Goal: Task Accomplishment & Management: Manage account settings

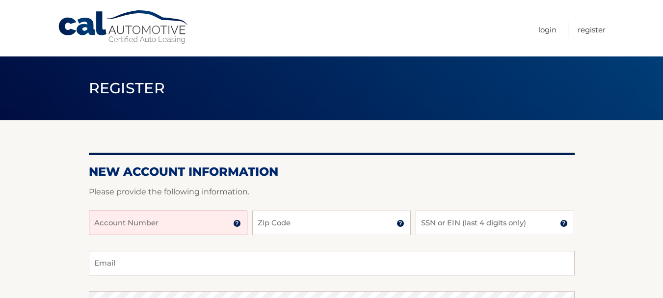
click at [168, 229] on input "Account Number" at bounding box center [168, 222] width 158 height 25
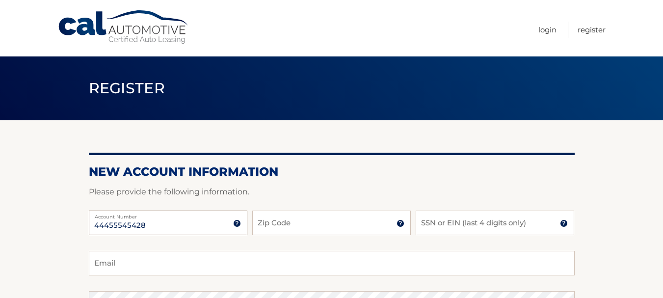
type input "44455545428"
click at [330, 231] on input "Zip Code" at bounding box center [331, 222] width 158 height 25
type input "34233"
click at [495, 227] on input "SSN or EIN (last 4 digits only)" at bounding box center [494, 222] width 158 height 25
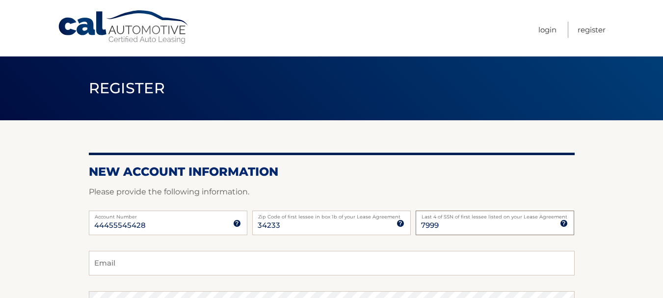
type input "7999"
click at [424, 272] on input "Email" at bounding box center [332, 263] width 486 height 25
type input "[EMAIL_ADDRESS][DOMAIN_NAME]"
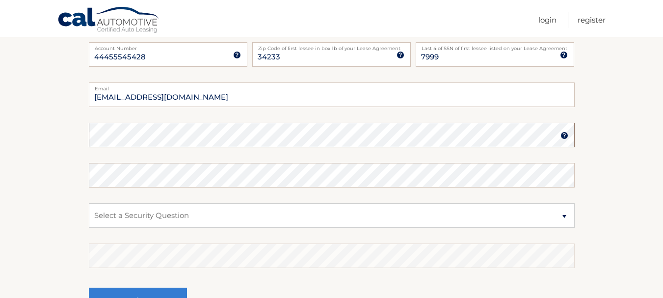
scroll to position [180, 0]
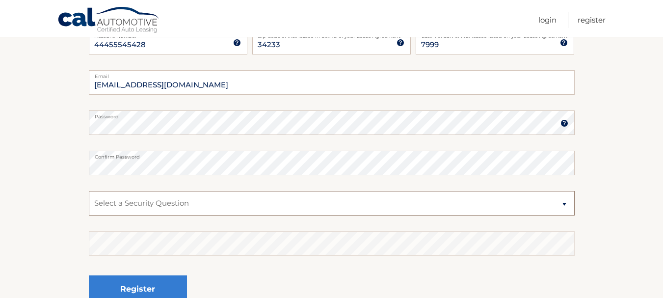
click at [562, 202] on select "Select a Security Question What was the name of your elementary school? What is…" at bounding box center [332, 203] width 486 height 25
select select "2"
click at [89, 191] on select "Select a Security Question What was the name of your elementary school? What is…" at bounding box center [332, 203] width 486 height 25
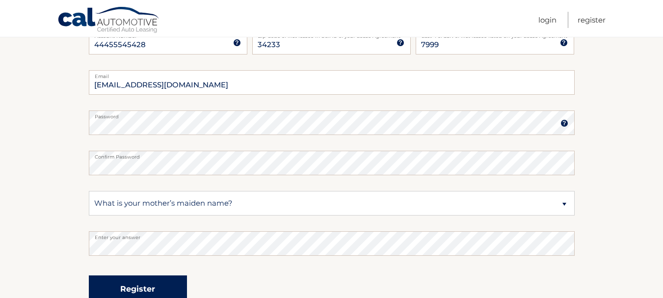
click at [130, 286] on button "Register" at bounding box center [138, 288] width 98 height 27
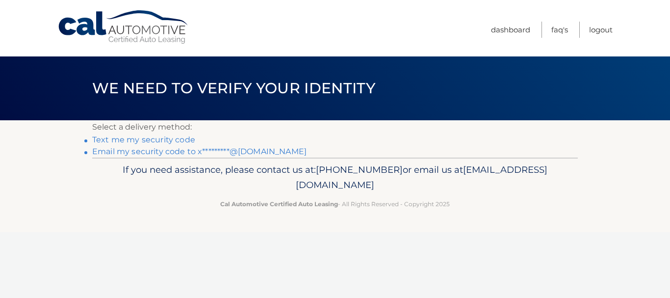
click at [162, 138] on link "Text me my security code" at bounding box center [143, 139] width 103 height 9
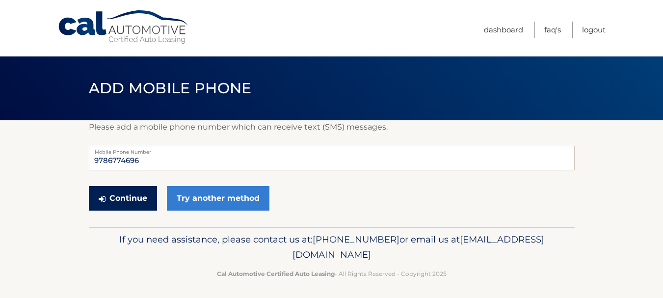
click at [131, 198] on button "Continue" at bounding box center [123, 198] width 68 height 25
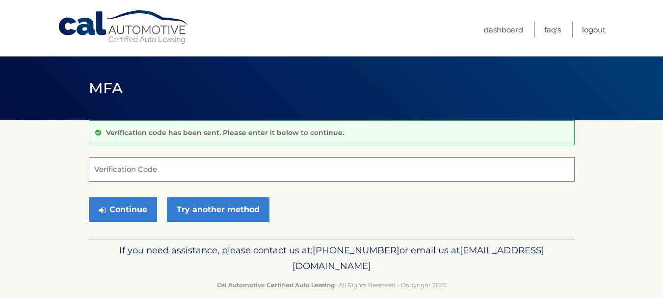
click at [157, 168] on input "Verification Code" at bounding box center [332, 169] width 486 height 25
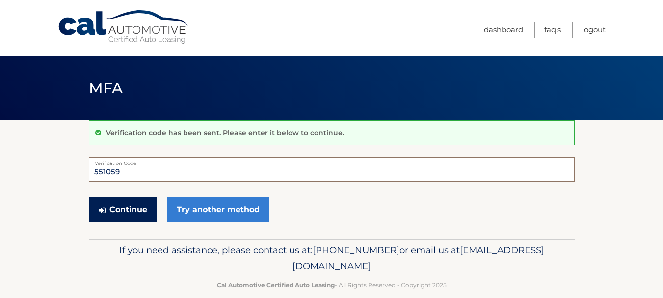
type input "551059"
click at [110, 201] on button "Continue" at bounding box center [123, 209] width 68 height 25
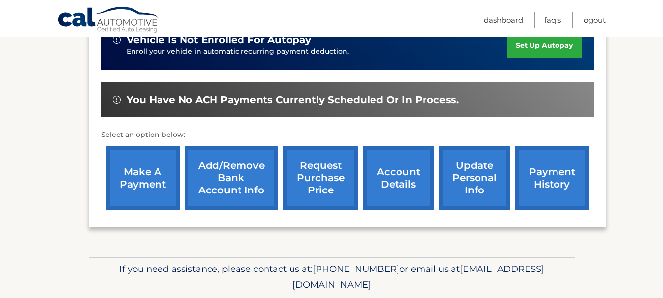
scroll to position [264, 0]
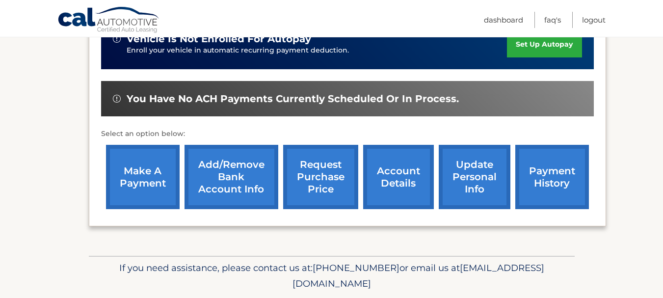
click at [325, 173] on link "request purchase price" at bounding box center [320, 177] width 75 height 64
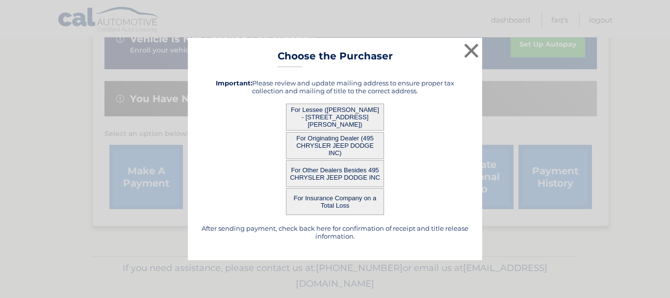
click at [328, 114] on button "For Lessee ([PERSON_NAME] - [STREET_ADDRESS][PERSON_NAME])" at bounding box center [335, 116] width 98 height 27
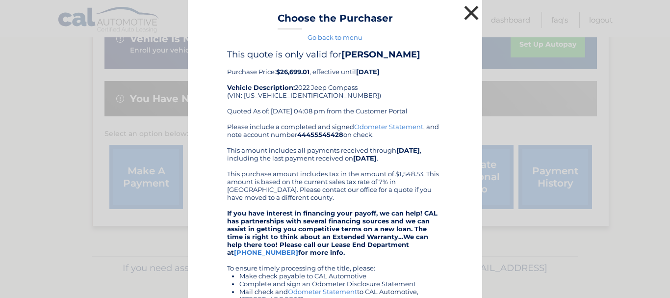
click at [469, 11] on button "×" at bounding box center [471, 13] width 20 height 20
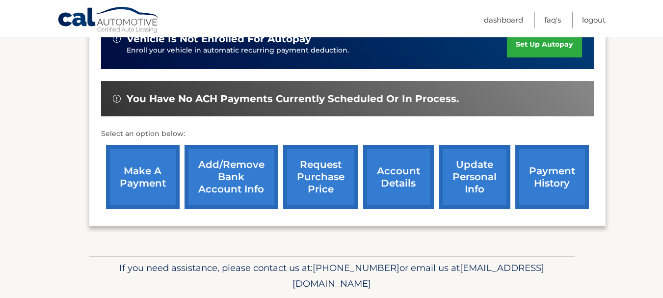
click at [464, 12] on nav "Menu Dashboard FAQ's Logout" at bounding box center [402, 18] width 408 height 37
click at [394, 171] on link "account details" at bounding box center [398, 177] width 71 height 64
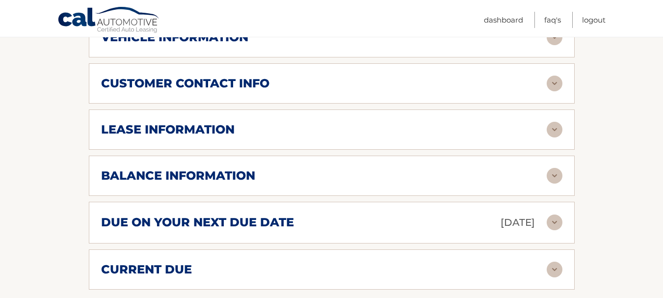
scroll to position [530, 0]
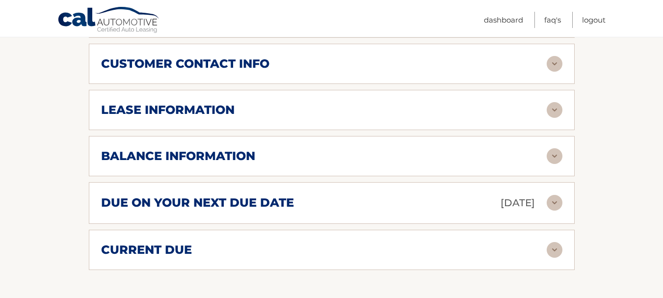
click at [555, 148] on img at bounding box center [554, 156] width 16 height 16
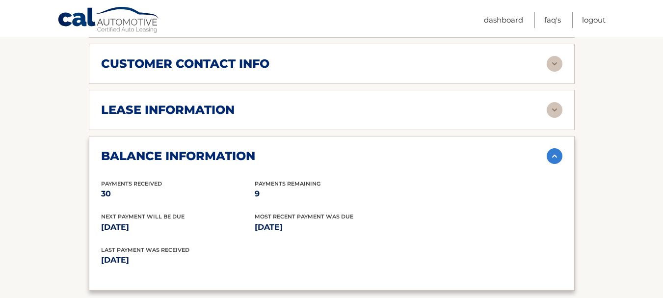
click at [556, 102] on img at bounding box center [554, 110] width 16 height 16
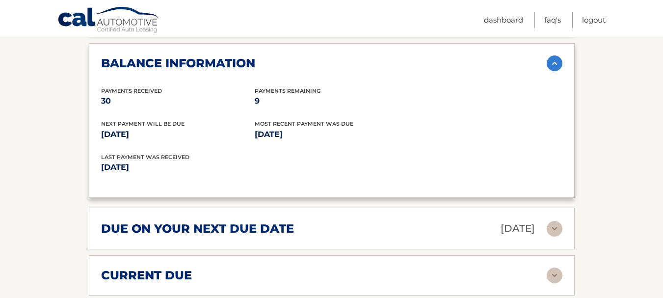
scroll to position [821, 0]
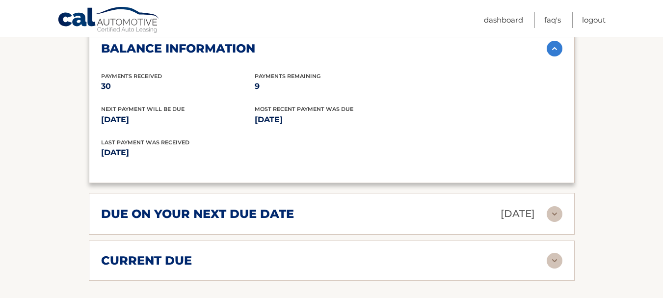
click at [548, 206] on img at bounding box center [554, 214] width 16 height 16
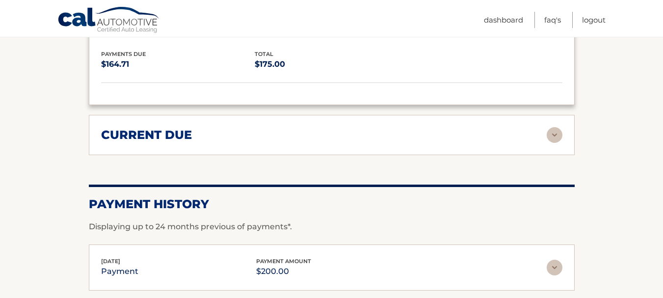
scroll to position [975, 0]
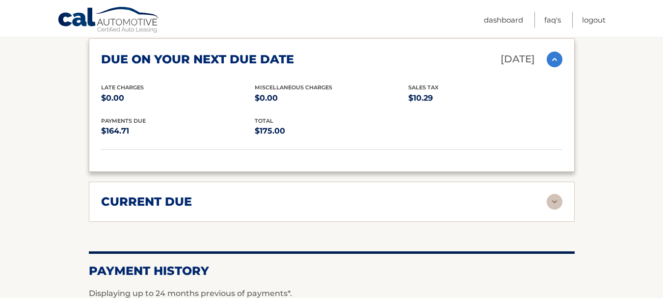
click at [552, 194] on img at bounding box center [554, 202] width 16 height 16
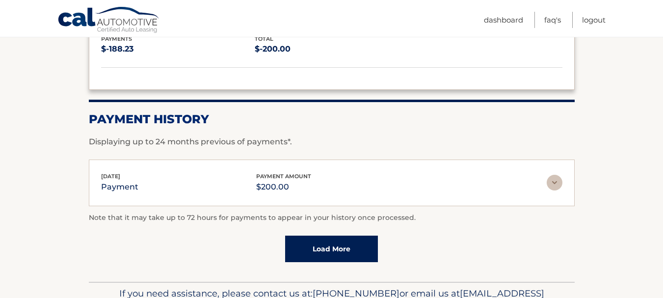
scroll to position [1204, 0]
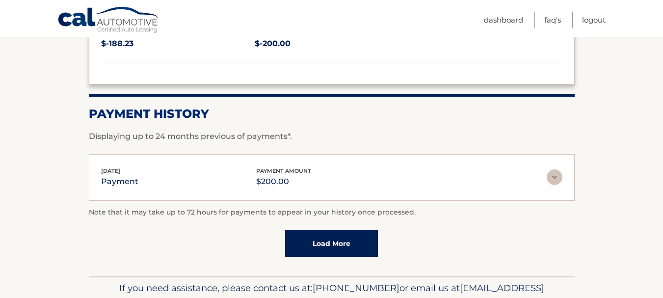
click at [352, 230] on link "Load More" at bounding box center [331, 243] width 93 height 26
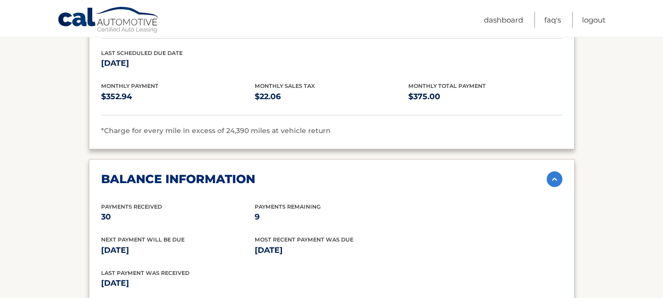
scroll to position [375, 0]
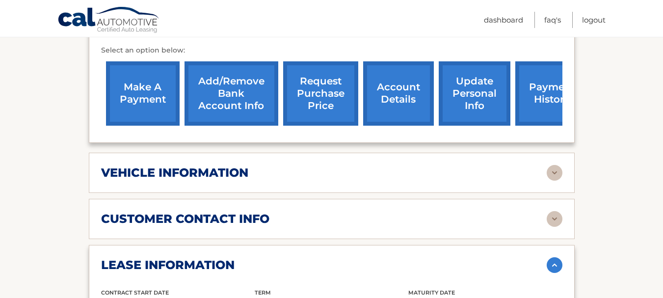
click at [549, 165] on img at bounding box center [554, 173] width 16 height 16
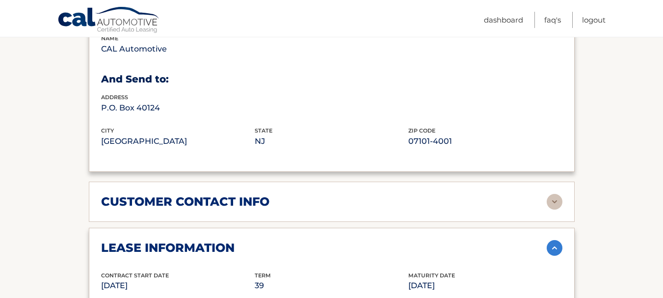
scroll to position [632, 0]
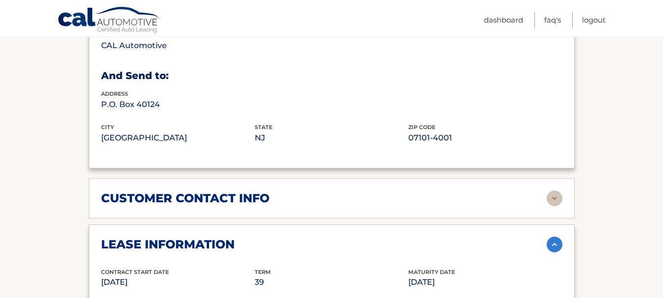
click at [551, 190] on img at bounding box center [554, 198] width 16 height 16
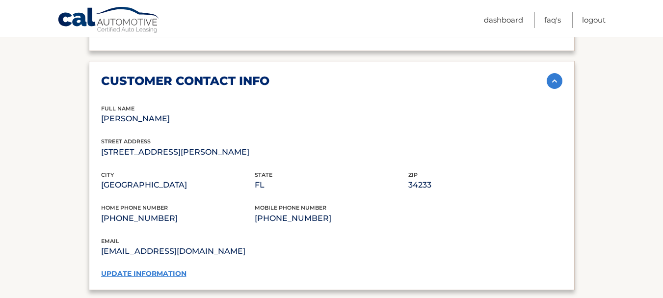
scroll to position [753, 0]
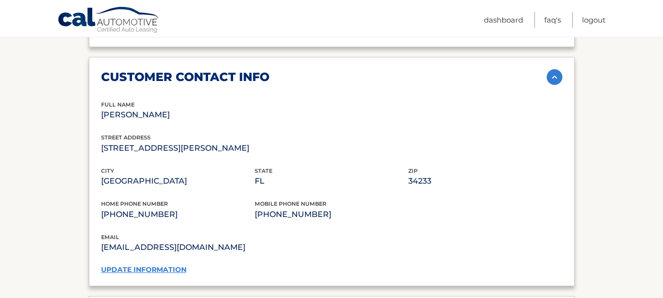
click at [167, 265] on link "update information" at bounding box center [143, 269] width 85 height 9
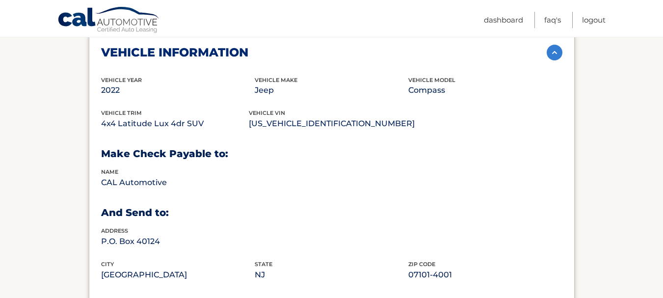
scroll to position [397, 0]
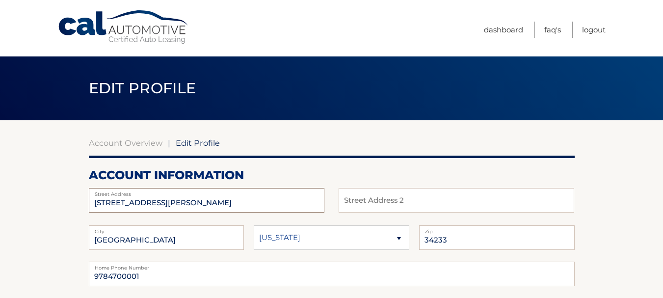
click at [138, 202] on input "[STREET_ADDRESS][PERSON_NAME]" at bounding box center [206, 200] width 235 height 25
type input "[STREET_ADDRESS][PERSON_NAME]"
click at [141, 277] on input "9784700001" at bounding box center [332, 273] width 486 height 25
type input "9"
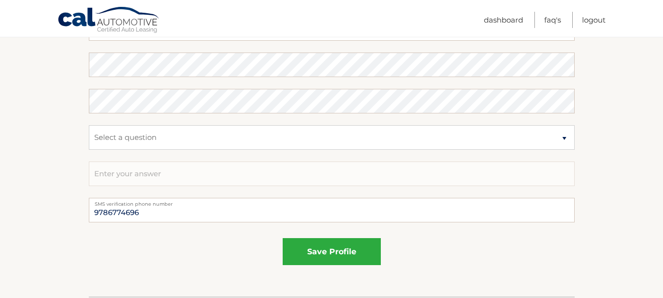
scroll to position [611, 0]
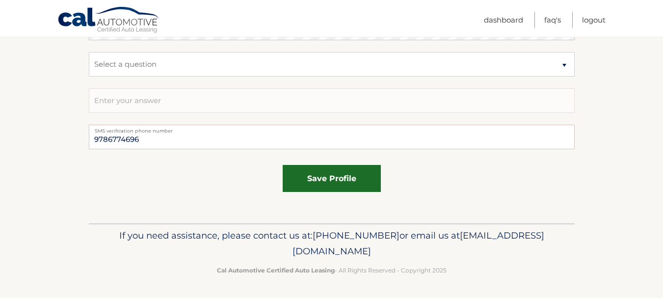
click at [320, 176] on button "save profile" at bounding box center [331, 178] width 98 height 27
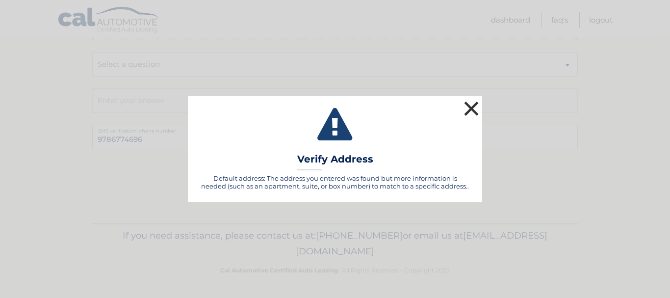
click at [473, 111] on button "×" at bounding box center [471, 109] width 20 height 20
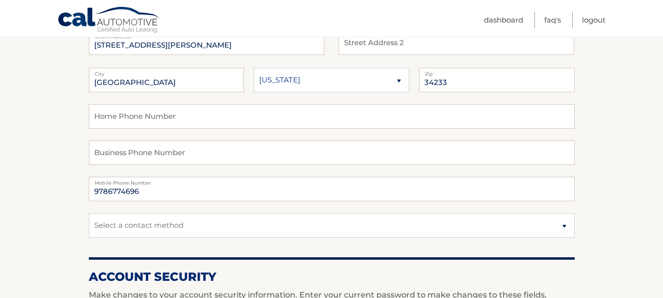
scroll to position [169, 0]
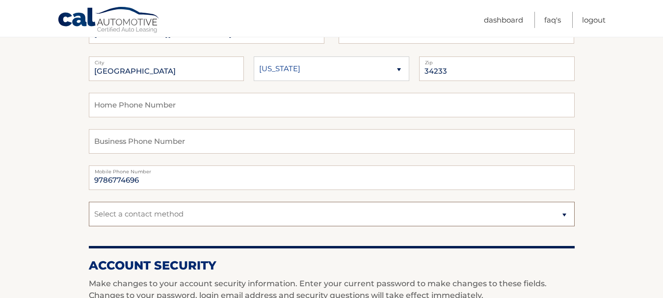
click at [561, 214] on select "Select a contact method Mobile Home" at bounding box center [332, 214] width 486 height 25
select select "1"
click at [89, 202] on select "Select a contact method Mobile Home" at bounding box center [332, 214] width 486 height 25
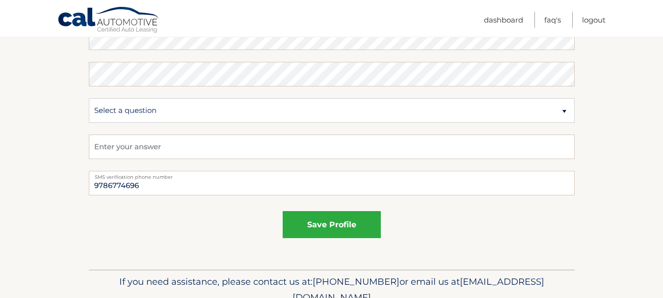
scroll to position [568, 0]
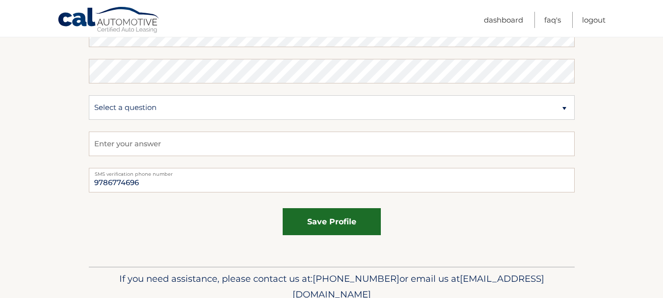
click at [346, 222] on button "save profile" at bounding box center [331, 221] width 98 height 27
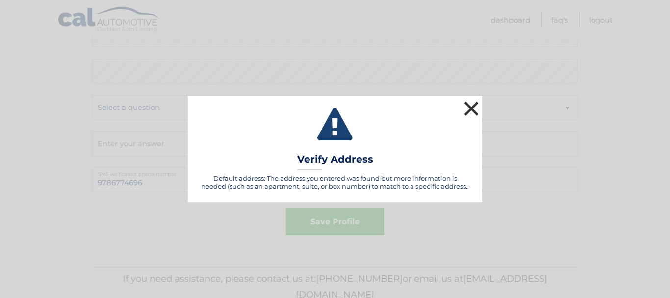
click at [465, 105] on button "×" at bounding box center [471, 109] width 20 height 20
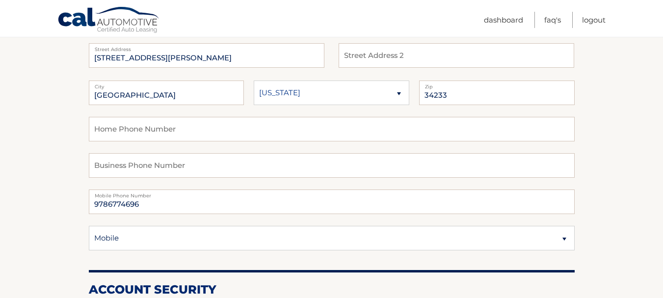
scroll to position [46, 0]
